Goal: Task Accomplishment & Management: Use online tool/utility

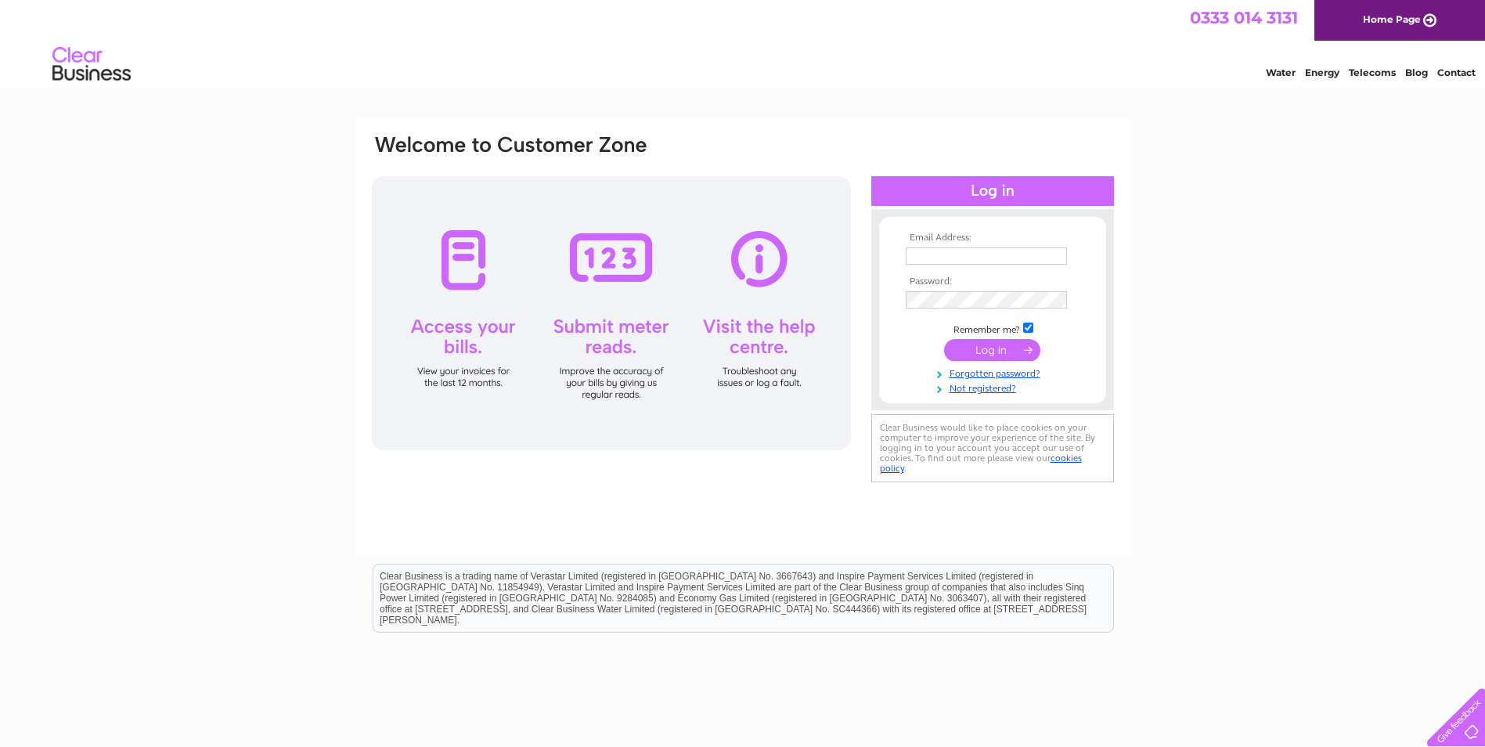
type input "accounts@merson-signs.com"
click at [987, 354] on input "submit" at bounding box center [992, 350] width 96 height 22
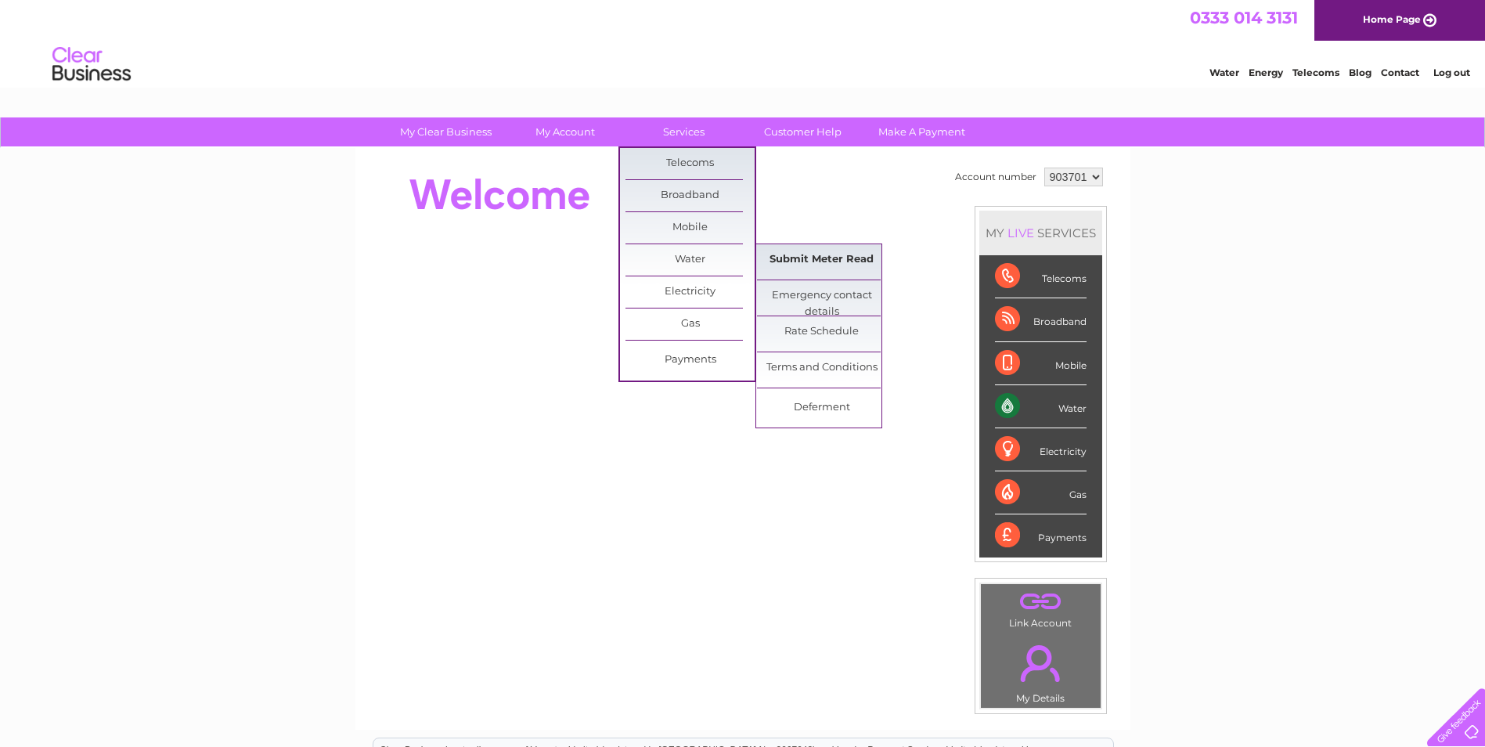
click at [785, 256] on link "Submit Meter Read" at bounding box center [821, 259] width 129 height 31
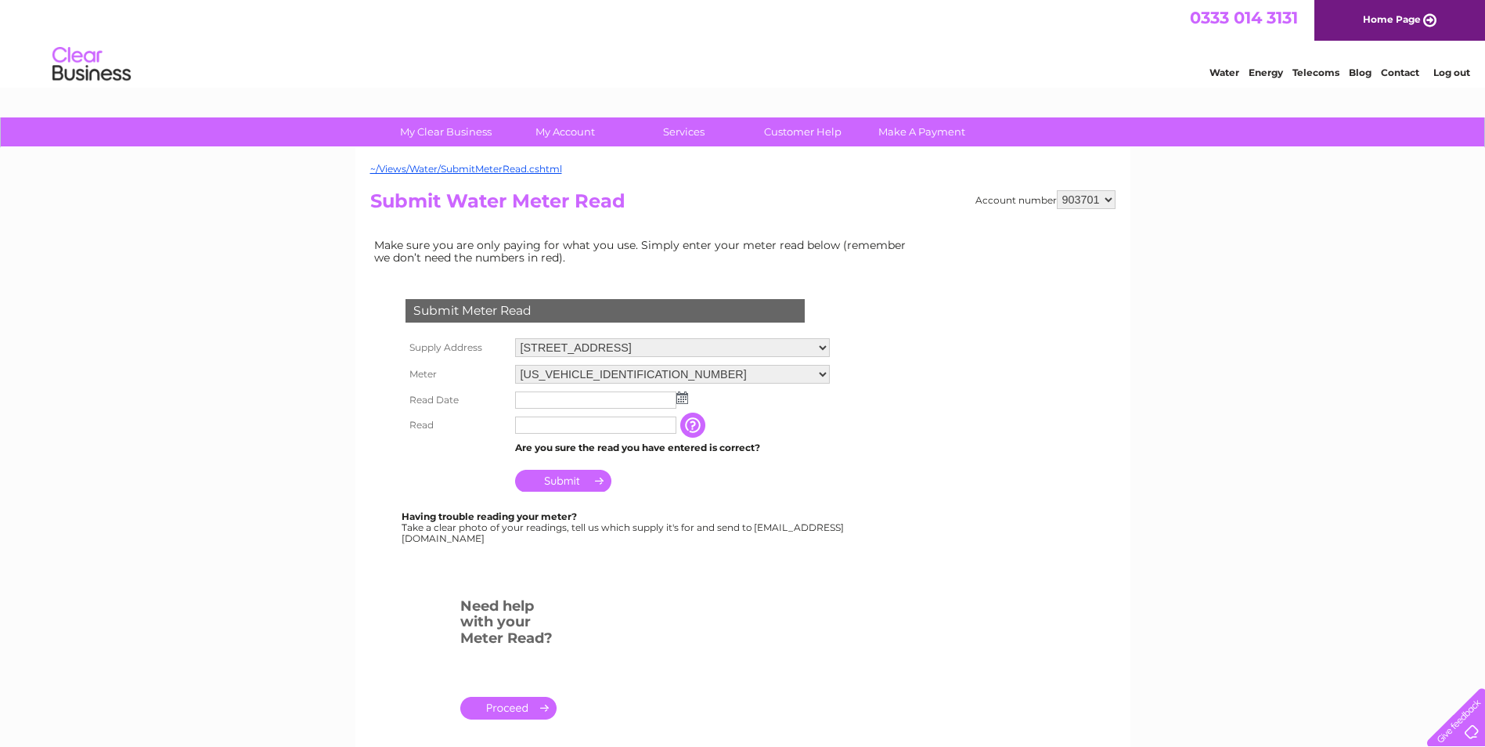
click at [681, 395] on img at bounding box center [682, 397] width 12 height 13
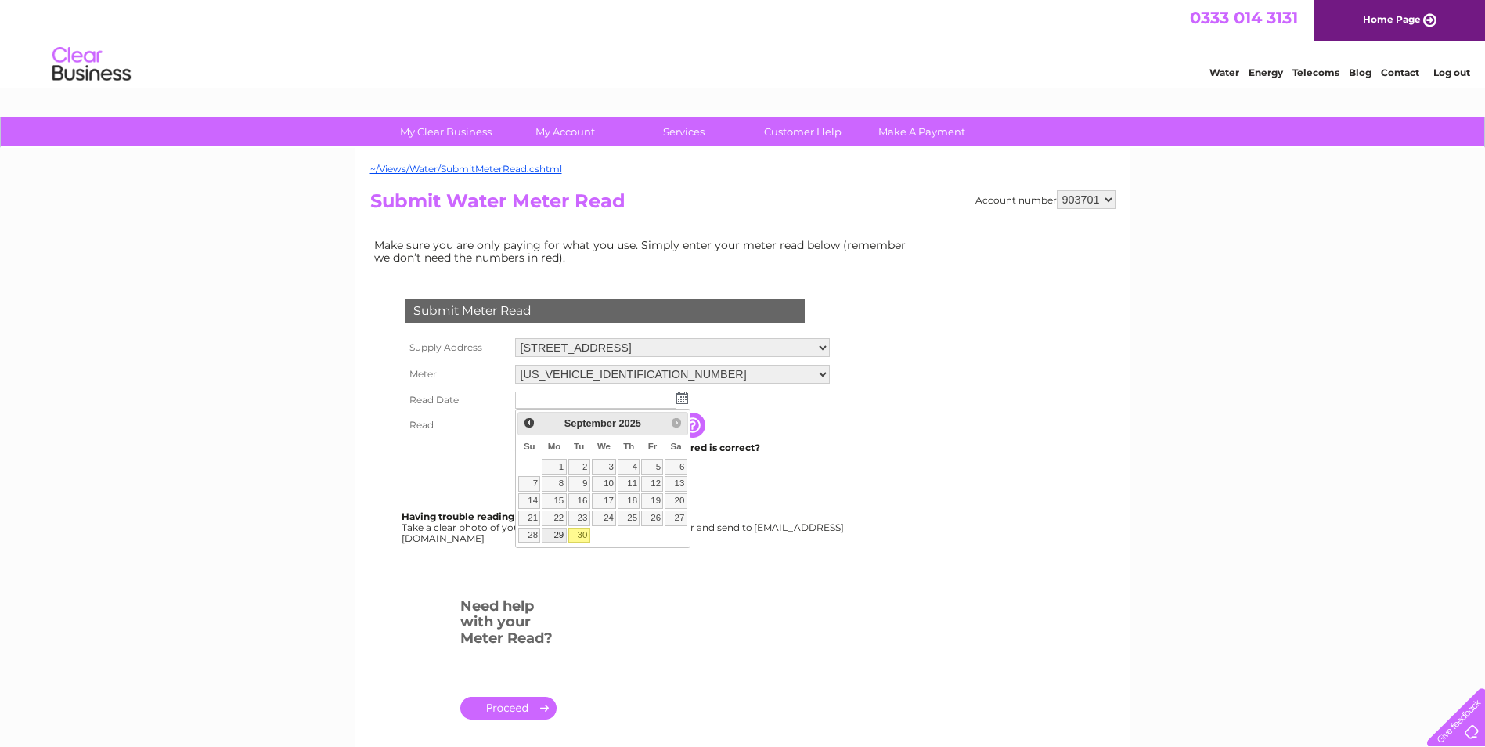
click at [563, 535] on link "29" at bounding box center [554, 536] width 24 height 16
type input "2025/09/29"
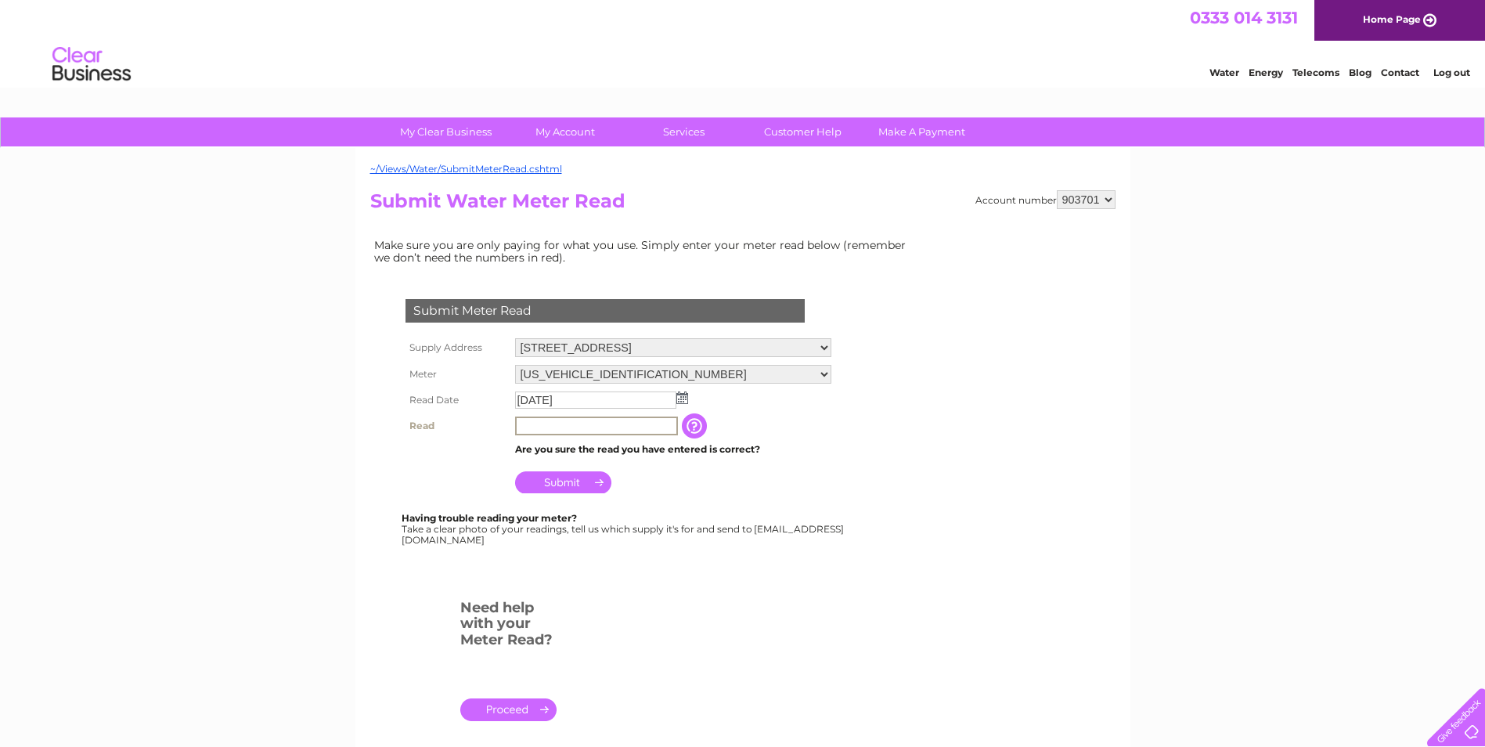
click at [560, 425] on input "text" at bounding box center [596, 425] width 163 height 19
type input "9791"
click at [555, 483] on input "Submit" at bounding box center [563, 481] width 96 height 22
